Goal: Navigation & Orientation: Find specific page/section

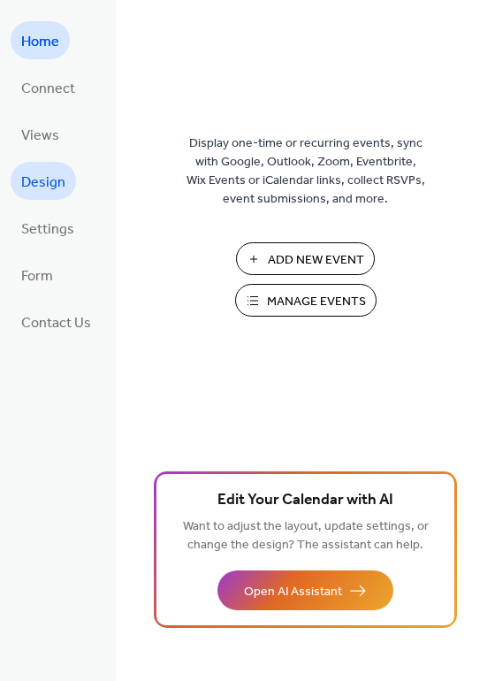
click at [36, 170] on span "Design" at bounding box center [43, 182] width 44 height 27
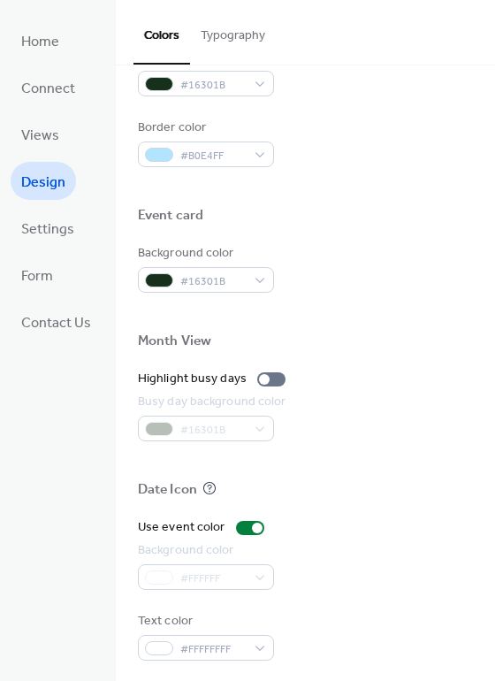
scroll to position [757, 0]
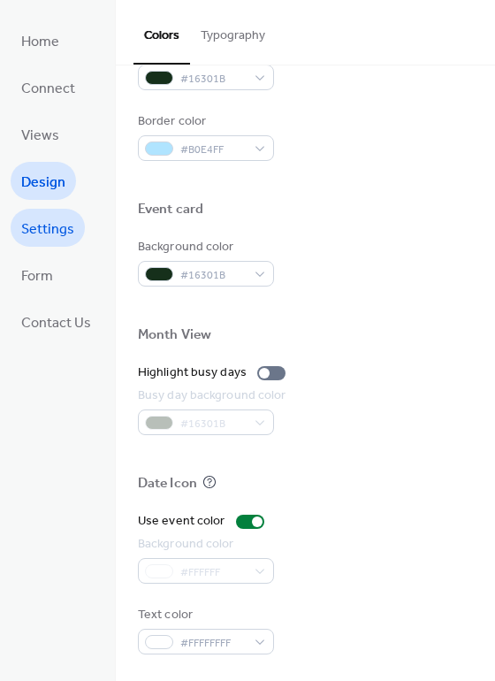
click at [53, 220] on span "Settings" at bounding box center [47, 229] width 53 height 27
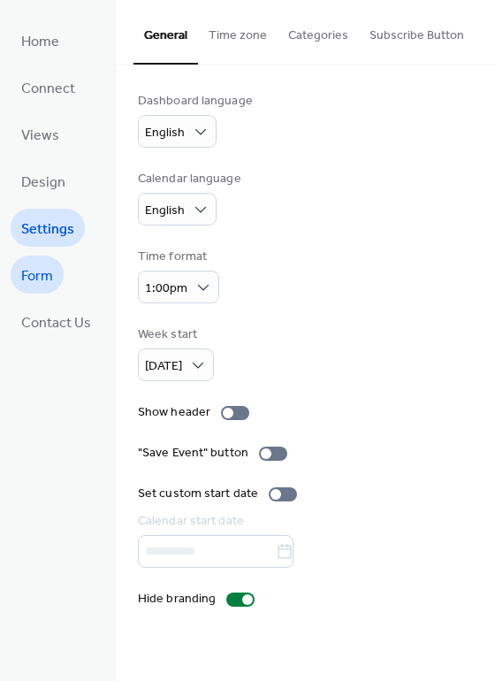
click at [35, 277] on span "Form" at bounding box center [37, 276] width 32 height 27
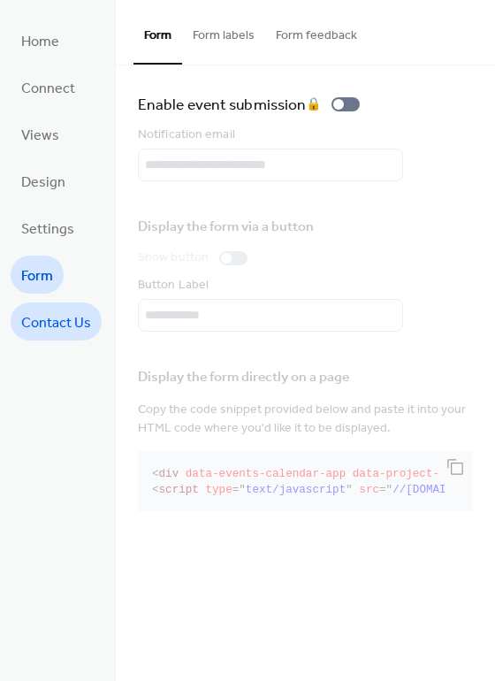
click at [36, 310] on span "Contact Us" at bounding box center [56, 323] width 70 height 27
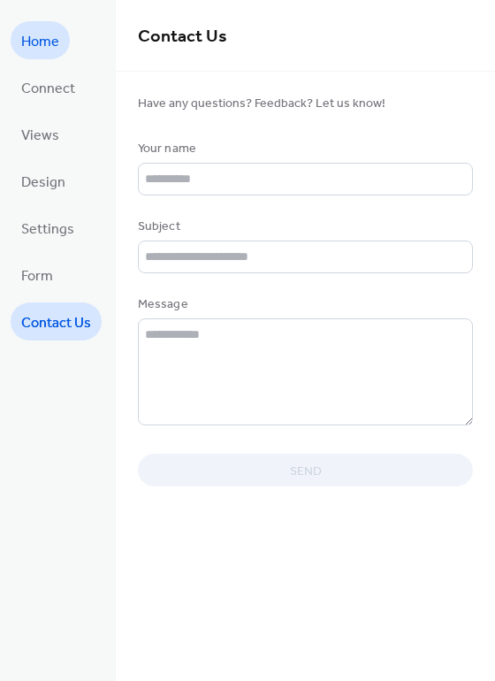
click at [53, 44] on span "Home" at bounding box center [40, 41] width 38 height 27
